Goal: Task Accomplishment & Management: Complete application form

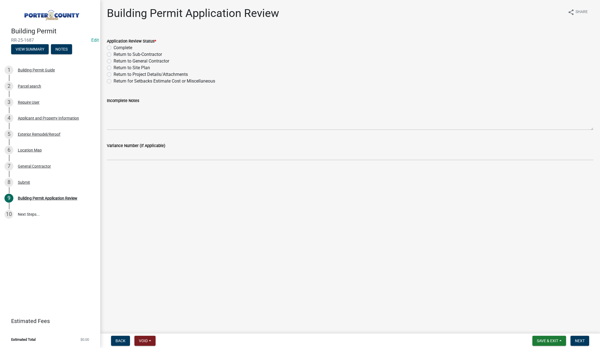
click at [114, 47] on label "Complete" at bounding box center [123, 48] width 19 height 7
click at [114, 47] on input "Complete" at bounding box center [116, 47] width 4 height 4
radio input "true"
click at [582, 339] on span "Next" at bounding box center [580, 341] width 10 height 4
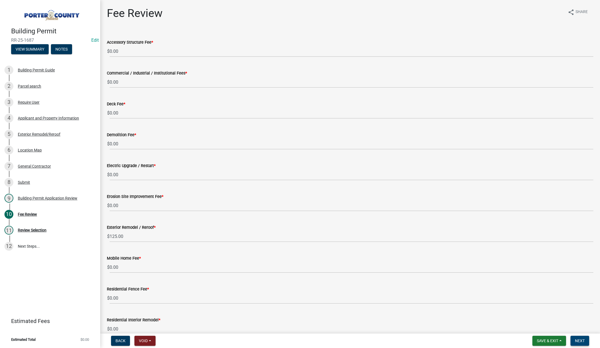
click at [576, 339] on span "Next" at bounding box center [580, 341] width 10 height 4
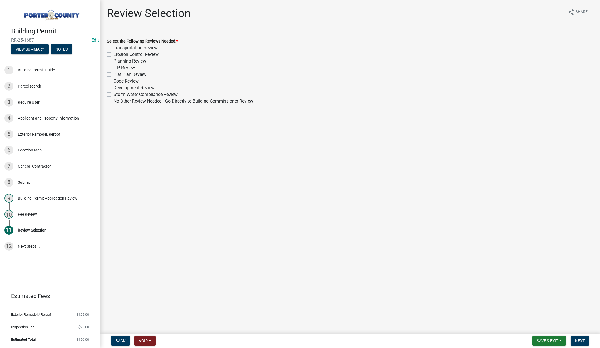
click at [114, 100] on label "No Other Review Needed - Go Directly to Building Commissioner Review" at bounding box center [184, 101] width 140 height 7
click at [114, 100] on input "No Other Review Needed - Go Directly to Building Commissioner Review" at bounding box center [116, 100] width 4 height 4
checkbox input "true"
checkbox input "false"
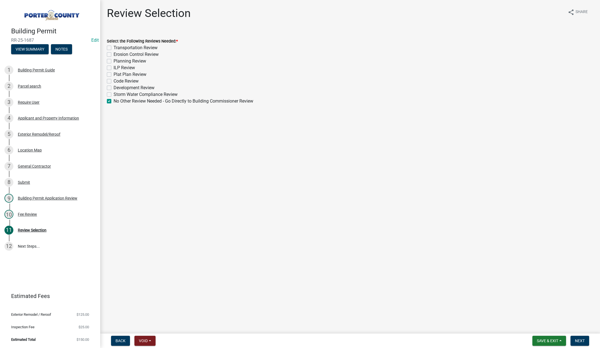
checkbox input "false"
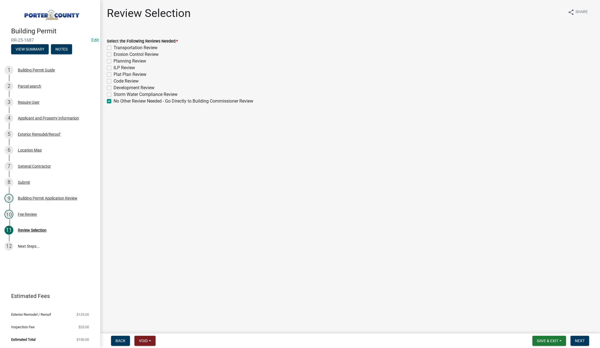
checkbox input "false"
checkbox input "true"
click at [582, 339] on span "Next" at bounding box center [580, 341] width 10 height 4
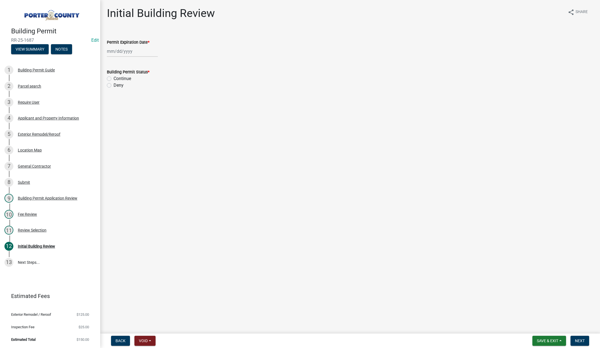
select select "9"
click at [135, 51] on div "[PERSON_NAME] Feb Mar Apr [PERSON_NAME][DATE] Oct Nov [DATE] 1526 1527 1528 152…" at bounding box center [132, 51] width 51 height 11
click at [155, 62] on select "1525 1526 1527 1528 1529 1530 1531 1532 1533 1534 1535 1536 1537 1538 1539 1540…" at bounding box center [151, 63] width 20 height 8
select select "2026"
click at [141, 59] on select "1525 1526 1527 1528 1529 1530 1531 1532 1533 1534 1535 1536 1537 1538 1539 1540…" at bounding box center [151, 63] width 20 height 8
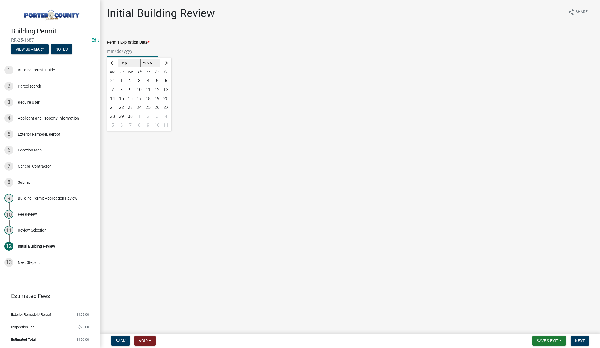
click at [155, 79] on div "5" at bounding box center [157, 81] width 9 height 9
type input "[DATE]"
click at [114, 78] on label "Continue" at bounding box center [123, 78] width 18 height 7
click at [114, 78] on input "Continue" at bounding box center [116, 77] width 4 height 4
radio input "true"
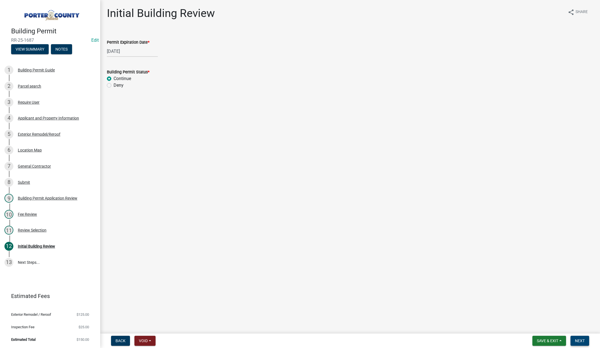
click at [576, 339] on span "Next" at bounding box center [580, 341] width 10 height 4
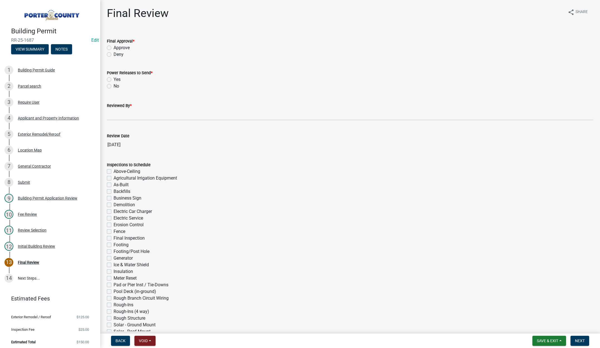
click at [114, 48] on label "Approve" at bounding box center [122, 48] width 16 height 7
click at [114, 48] on input "Approve" at bounding box center [116, 47] width 4 height 4
radio input "true"
click at [114, 86] on label "No" at bounding box center [117, 86] width 6 height 7
click at [114, 86] on input "No" at bounding box center [116, 85] width 4 height 4
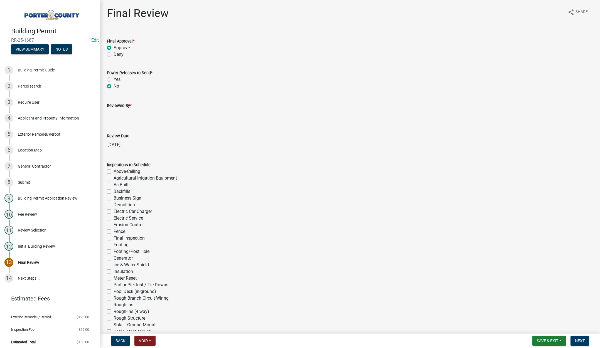
radio input "true"
click at [118, 114] on input "Reviewed By *" at bounding box center [350, 114] width 486 height 11
type input "[PERSON_NAME]"
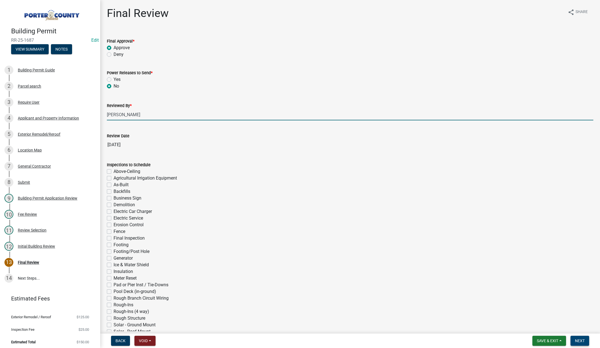
click at [580, 342] on span "Next" at bounding box center [580, 341] width 10 height 4
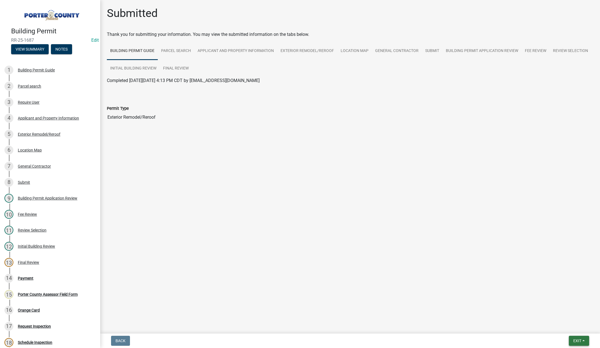
click at [573, 339] on span "Exit" at bounding box center [577, 341] width 8 height 4
click at [560, 328] on button "Save & Exit" at bounding box center [567, 326] width 45 height 13
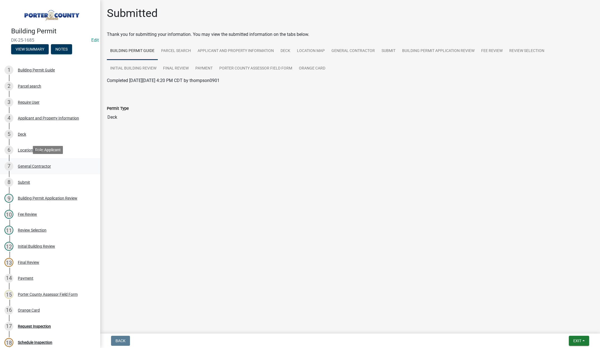
click at [44, 164] on div "General Contractor" at bounding box center [34, 166] width 33 height 4
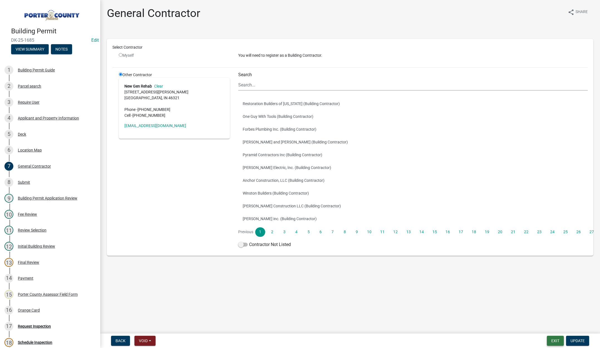
click at [556, 337] on button "Exit" at bounding box center [555, 341] width 17 height 10
